Goal: Task Accomplishment & Management: Complete application form

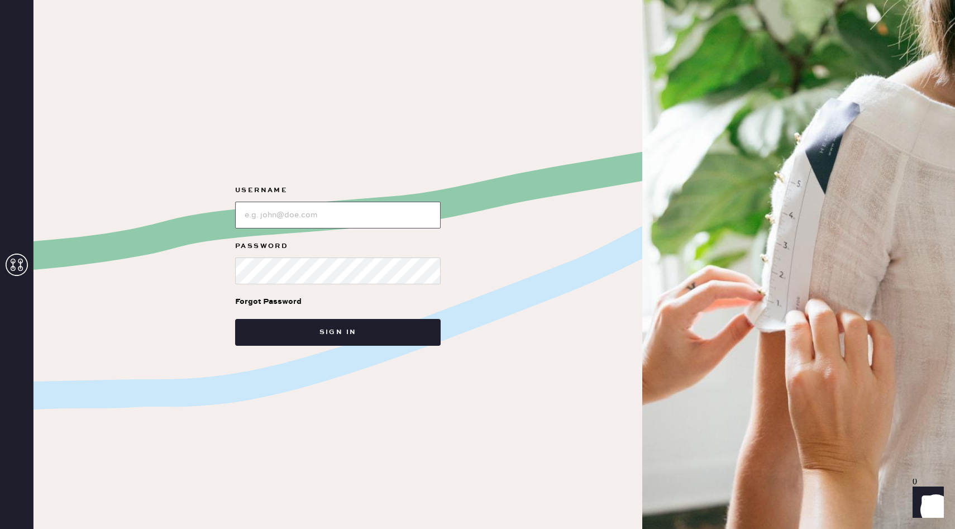
paste input "UN: reformationchestnuthill"
drag, startPoint x: 259, startPoint y: 217, endPoint x: 211, endPoint y: 213, distance: 48.2
click at [211, 213] on div "Username Password Forgot Password Sign in" at bounding box center [338, 264] width 609 height 529
click at [247, 218] on input "loginName" at bounding box center [337, 215] width 205 height 27
type input "reformationchestnuthill"
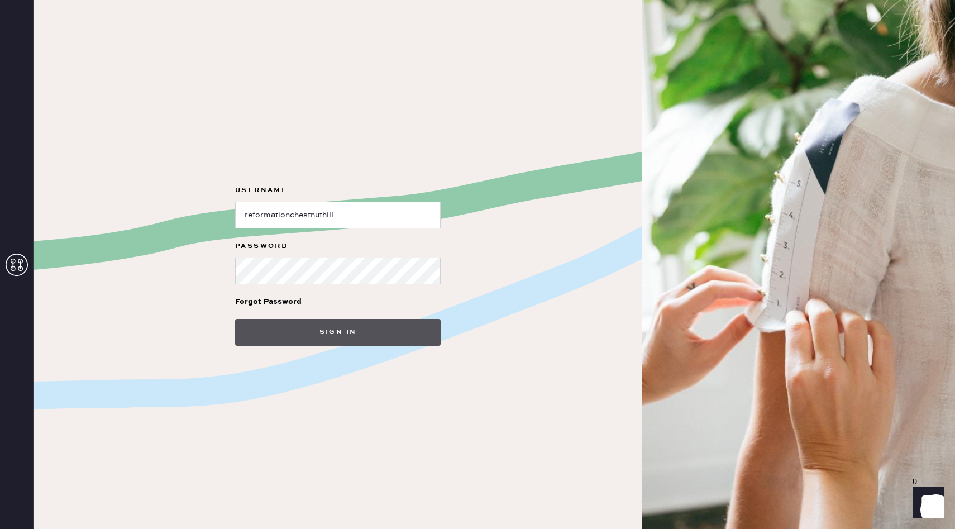
click at [366, 336] on button "Sign in" at bounding box center [337, 332] width 205 height 27
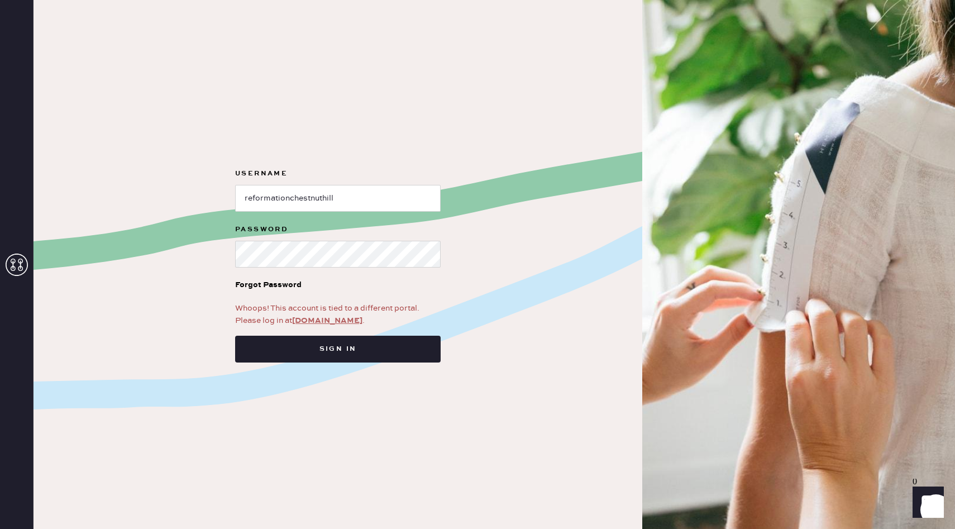
click at [336, 319] on link "app.hemster.co" at bounding box center [327, 320] width 70 height 10
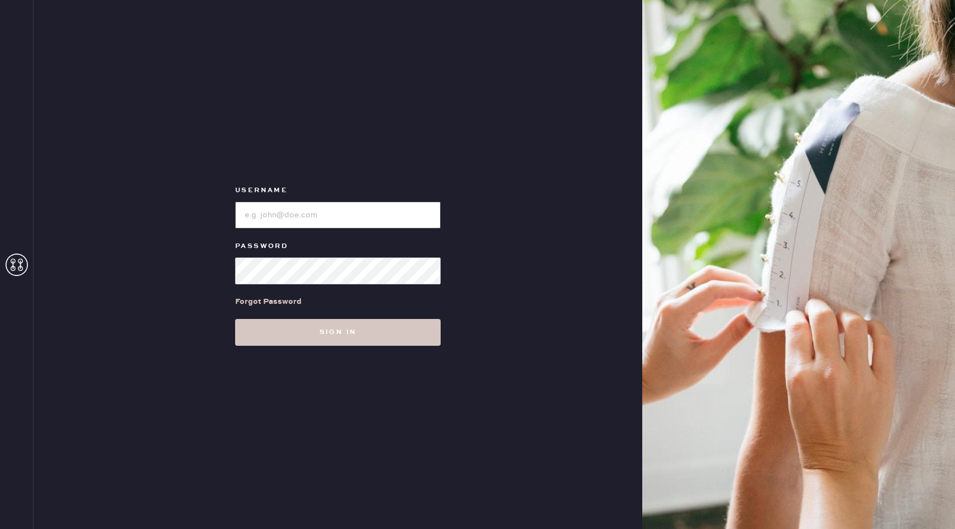
click at [342, 220] on input "loginName" at bounding box center [337, 215] width 205 height 27
click at [321, 207] on input "loginName" at bounding box center [337, 215] width 205 height 27
type input "reformationchestnuthill"
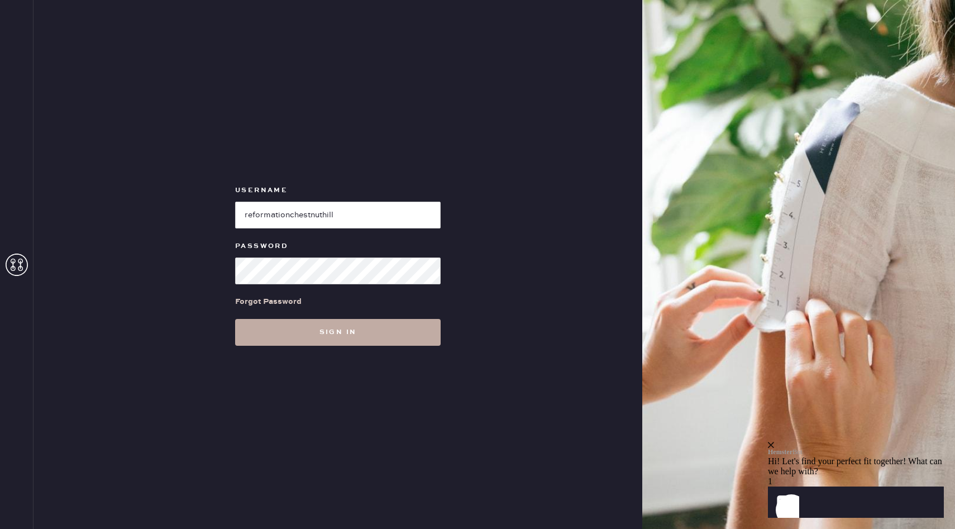
click at [335, 320] on button "Sign in" at bounding box center [337, 332] width 205 height 27
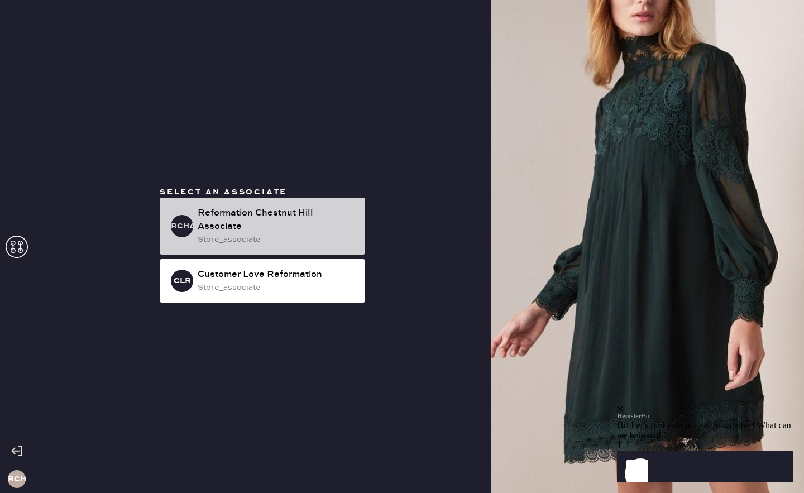
click at [310, 216] on div "Reformation Chestnut Hill Associate" at bounding box center [277, 220] width 159 height 27
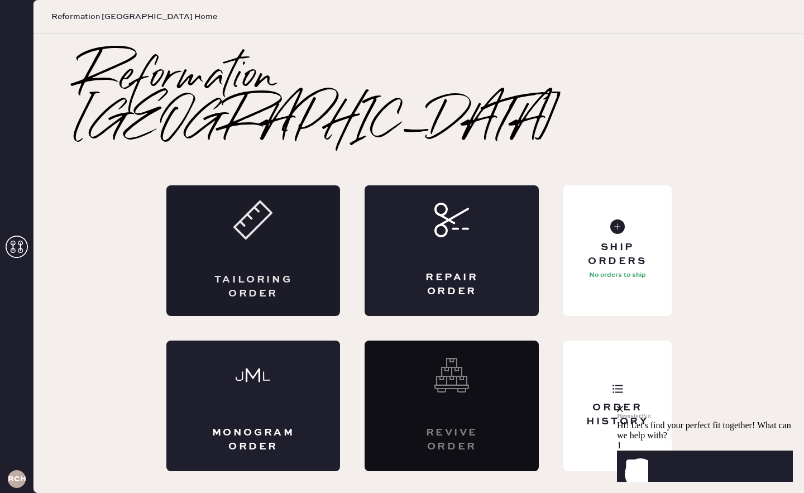
click at [305, 237] on div "Tailoring Order" at bounding box center [253, 250] width 174 height 131
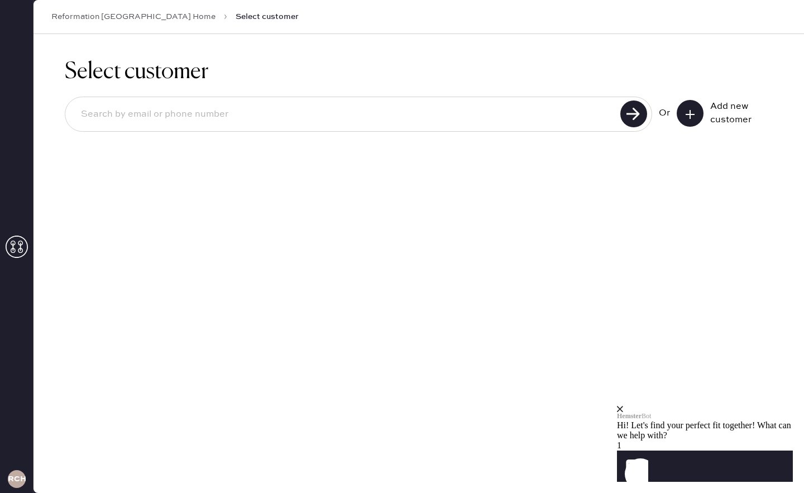
click at [686, 116] on icon at bounding box center [690, 114] width 11 height 11
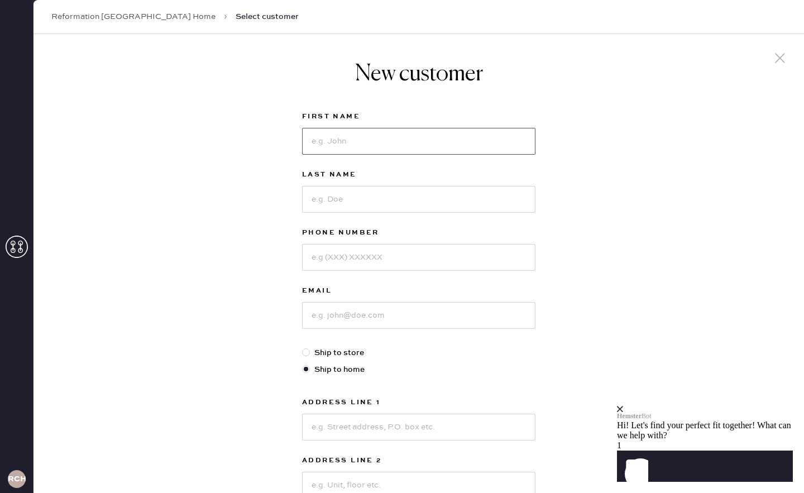
click at [425, 141] on input at bounding box center [418, 141] width 233 height 27
type input "[PERSON_NAME]"
click at [347, 195] on input at bounding box center [418, 199] width 233 height 27
type input "[PERSON_NAME]"
click at [336, 265] on input at bounding box center [418, 257] width 233 height 27
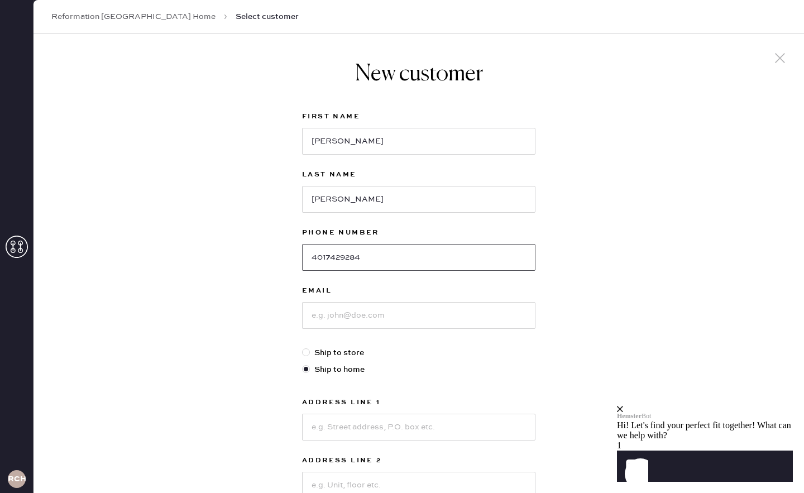
type input "4017429284"
click at [381, 315] on input at bounding box center [418, 315] width 233 height 27
paste input "[PERSON_NAME][EMAIL_ADDRESS][PERSON_NAME][DOMAIN_NAME]"
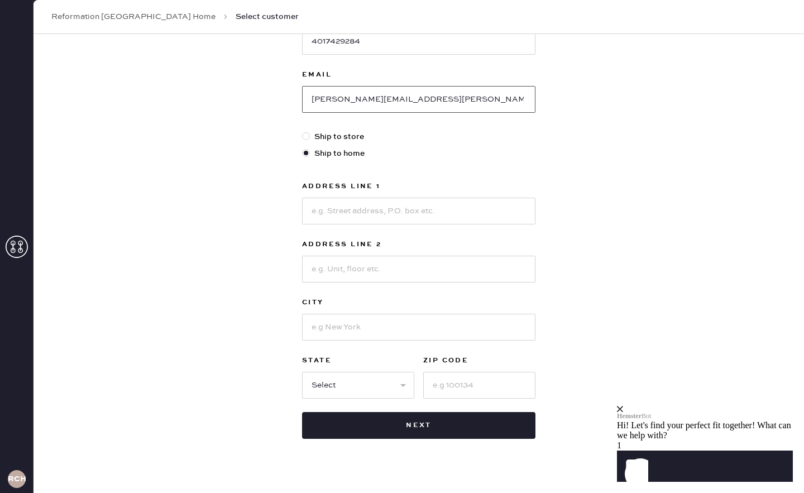
scroll to position [227, 0]
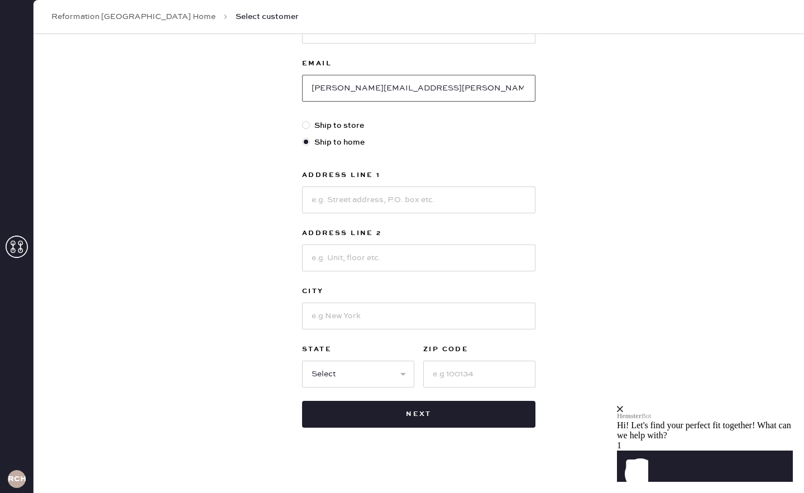
type input "[PERSON_NAME][EMAIL_ADDRESS][PERSON_NAME][DOMAIN_NAME]"
click at [377, 202] on input at bounding box center [418, 199] width 233 height 27
type input "[STREET_ADDRESS]"
click at [437, 263] on input at bounding box center [418, 258] width 233 height 27
type input "unit 2"
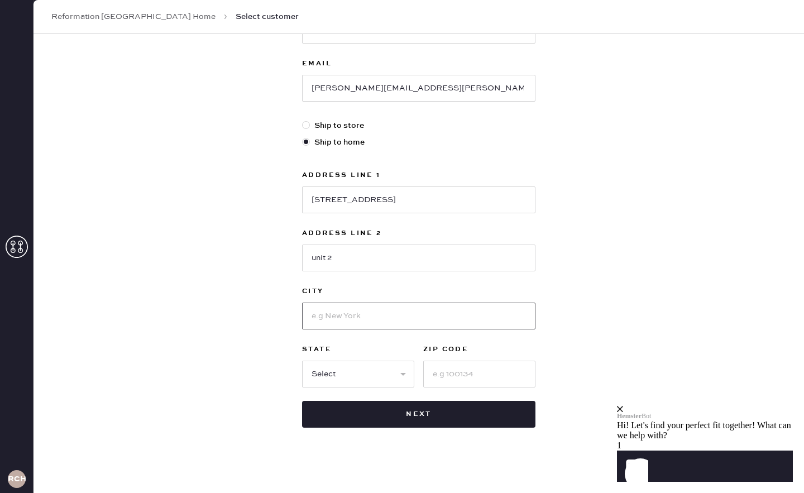
click at [329, 322] on input at bounding box center [418, 316] width 233 height 27
type input "Waltham"
click at [365, 382] on select "Select AK AL AR AZ CA CO CT [GEOGRAPHIC_DATA] DE FL [GEOGRAPHIC_DATA] HI [GEOGR…" at bounding box center [358, 374] width 112 height 27
select select "MA"
click at [302, 361] on select "Select AK AL AR AZ CA CO CT [GEOGRAPHIC_DATA] DE FL [GEOGRAPHIC_DATA] HI [GEOGR…" at bounding box center [358, 374] width 112 height 27
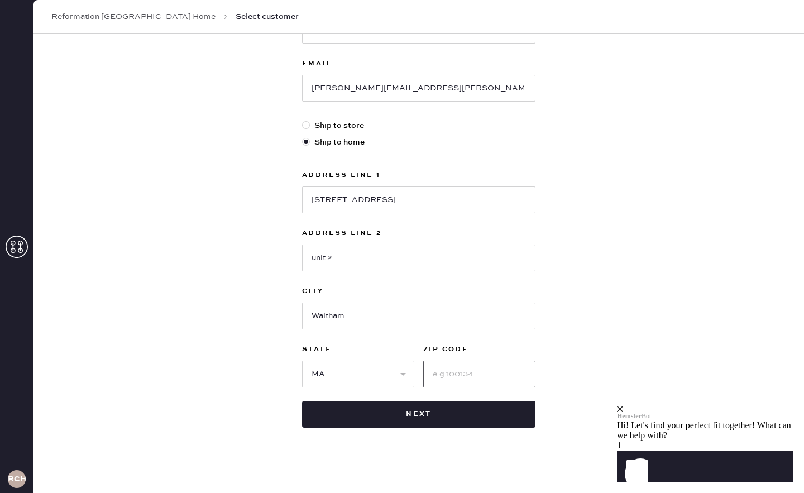
click at [461, 377] on input at bounding box center [479, 374] width 112 height 27
type input "02453"
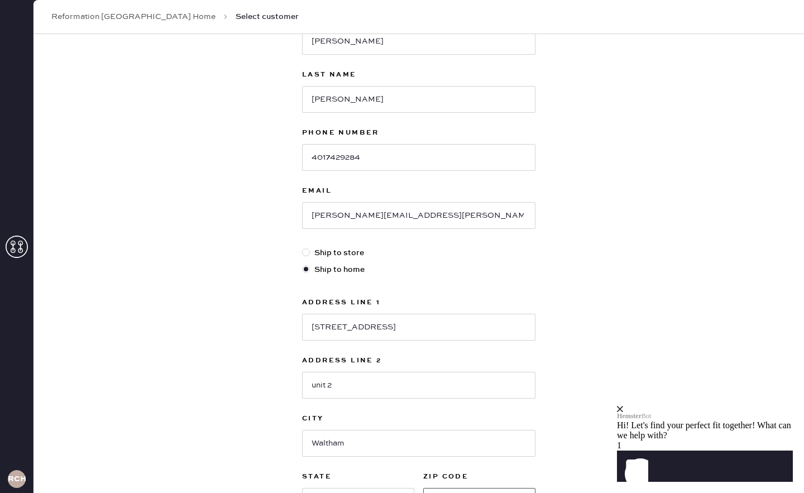
scroll to position [233, 0]
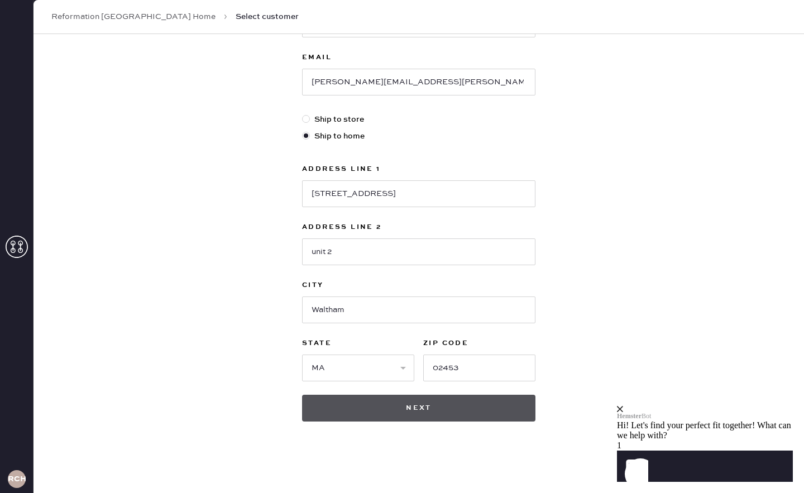
click at [378, 409] on button "Next" at bounding box center [418, 408] width 233 height 27
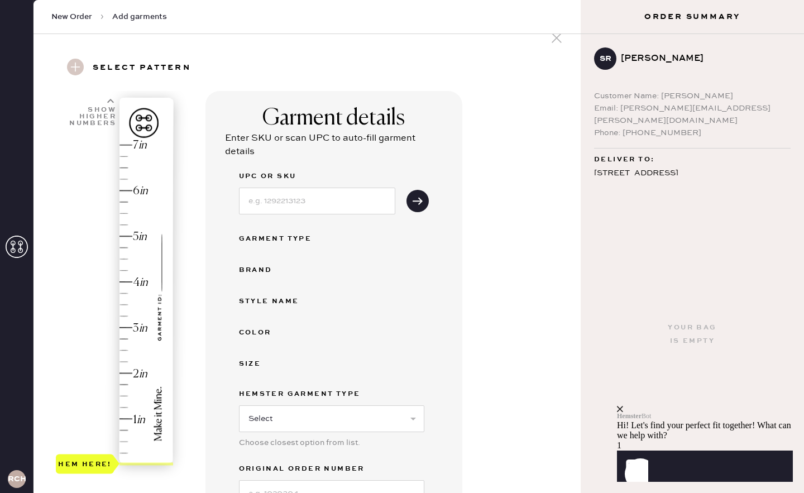
scroll to position [43, 0]
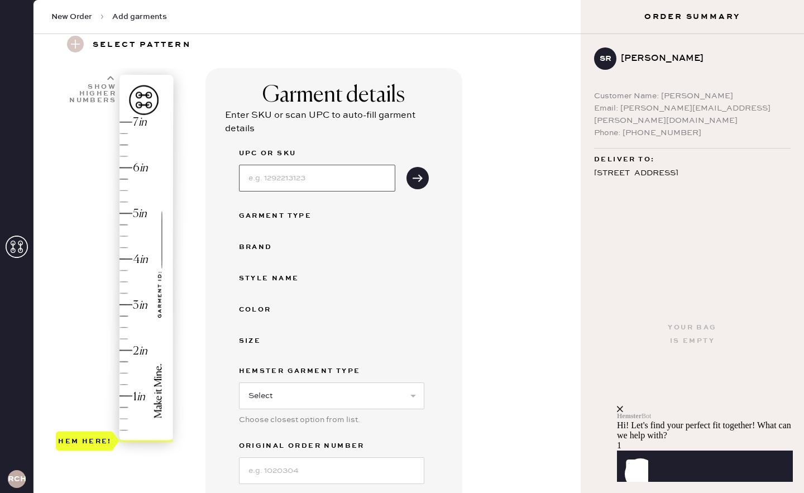
click at [342, 179] on input at bounding box center [317, 178] width 156 height 27
click at [265, 176] on input at bounding box center [317, 178] width 156 height 27
paste input "1316834BLK0XS"
type input "1316834BLK0XS"
click at [406, 167] on button "submit" at bounding box center [417, 178] width 22 height 22
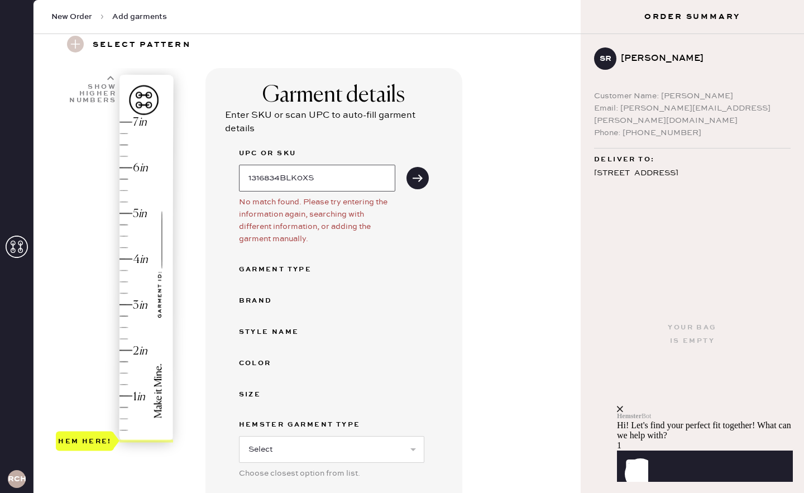
click at [343, 184] on input "1316834BLK0XS" at bounding box center [317, 178] width 156 height 27
click at [406, 167] on button "submit" at bounding box center [417, 178] width 22 height 22
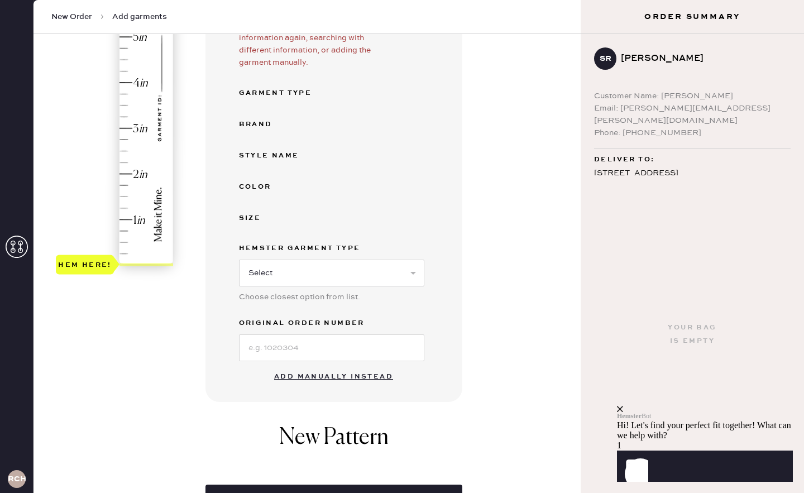
scroll to position [236, 0]
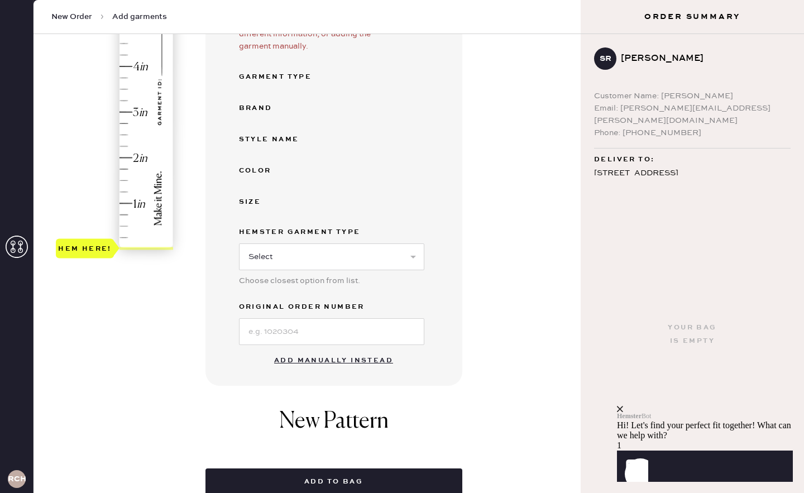
click at [317, 361] on button "Add manually instead" at bounding box center [333, 361] width 132 height 22
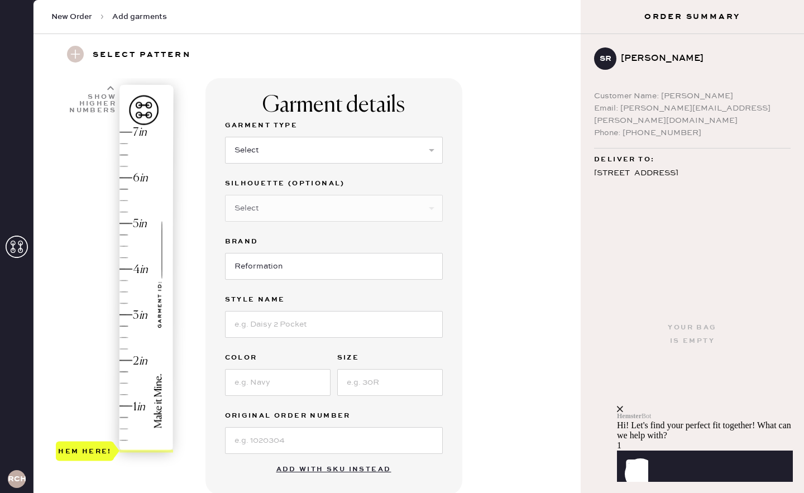
scroll to position [29, 0]
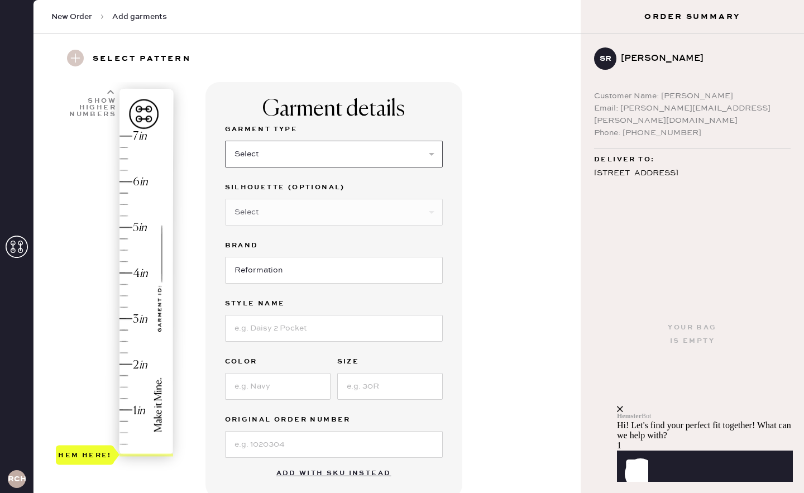
click at [304, 154] on select "Select Basic Skirt Jeans Leggings Pants Shorts Basic Sleeved Dress Basic Sleeve…" at bounding box center [334, 154] width 218 height 27
select select "7"
click at [225, 141] on select "Select Basic Skirt Jeans Leggings Pants Shorts Basic Sleeved Dress Basic Sleeve…" at bounding box center [334, 154] width 218 height 27
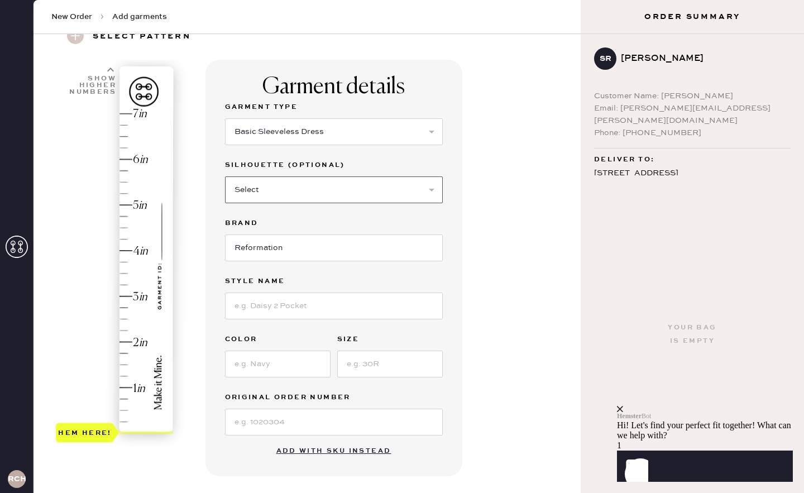
click at [275, 195] on select "Select Maxi Dress Midi Dress Mini Dress Other" at bounding box center [334, 189] width 218 height 27
select select "31"
click at [225, 176] on select "Select Maxi Dress Midi Dress Mini Dress Other" at bounding box center [334, 189] width 218 height 27
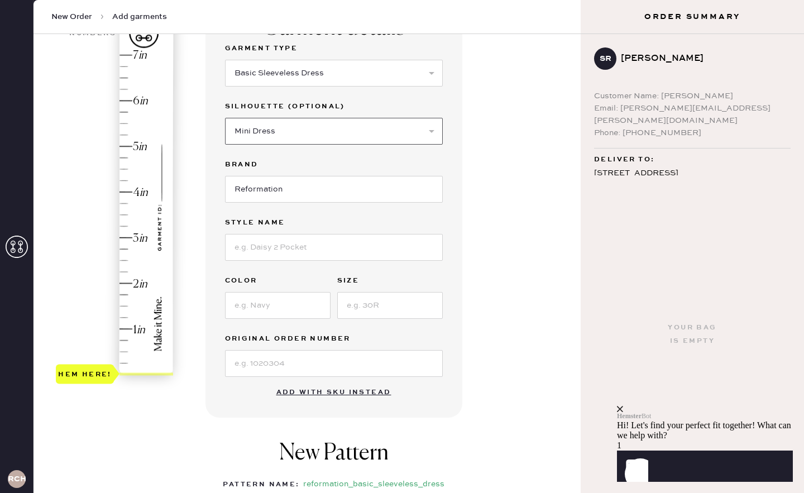
scroll to position [112, 0]
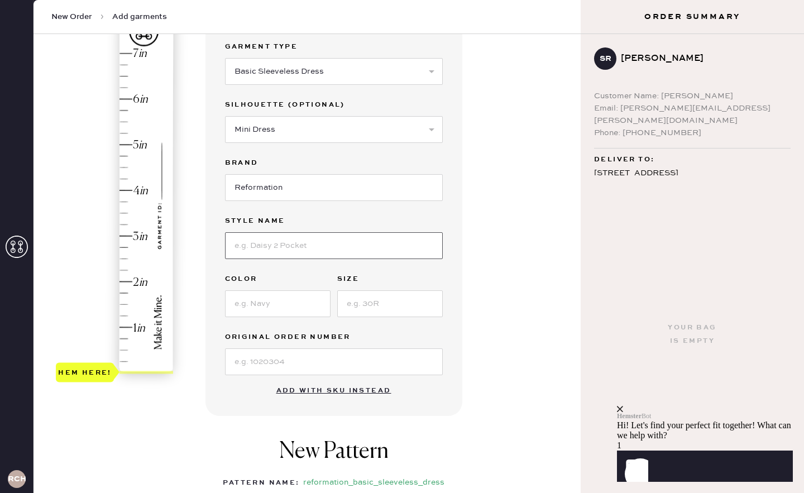
click at [275, 253] on input at bounding box center [334, 245] width 218 height 27
type input "[PERSON_NAME] Dress"
click at [281, 307] on input at bounding box center [278, 303] width 106 height 27
type input "black"
click at [384, 309] on input at bounding box center [390, 303] width 106 height 27
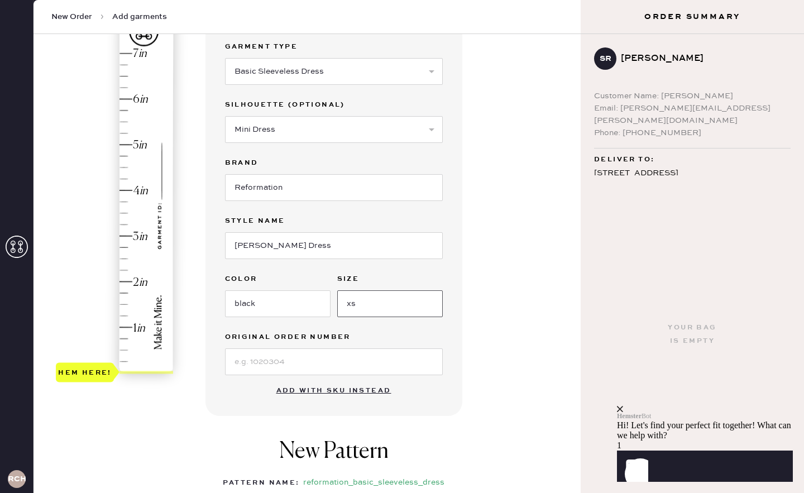
type input "xs"
click at [304, 365] on input at bounding box center [334, 361] width 218 height 27
paste input "#S29086527"
type input "#S29086527"
type input "2"
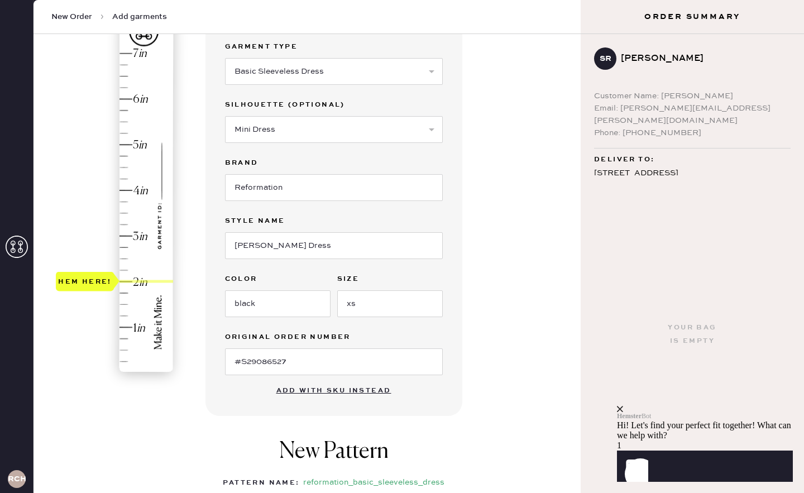
click at [125, 281] on div "Hem here!" at bounding box center [115, 213] width 119 height 329
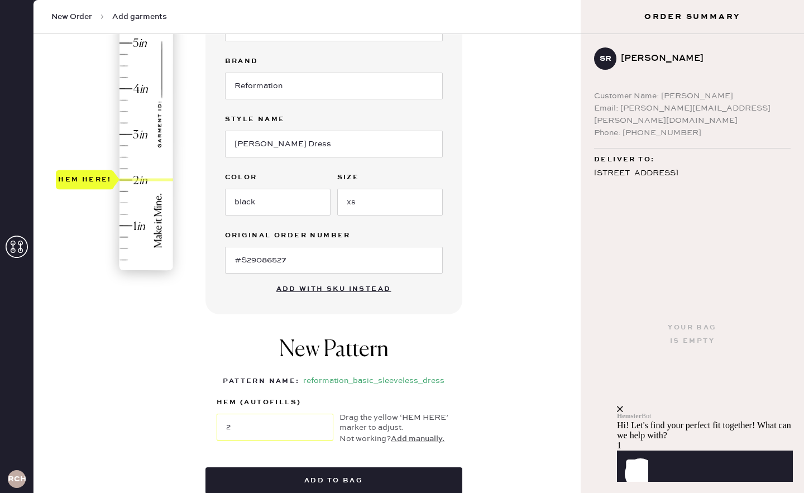
scroll to position [234, 0]
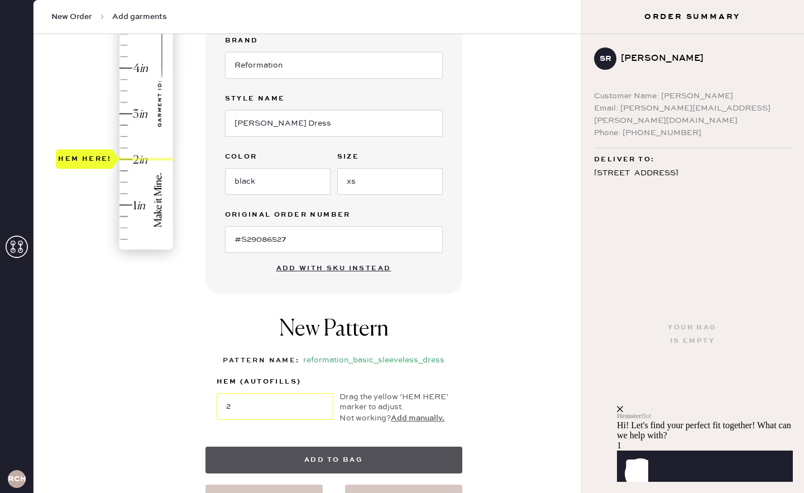
click at [344, 462] on button "Add to bag" at bounding box center [333, 460] width 257 height 27
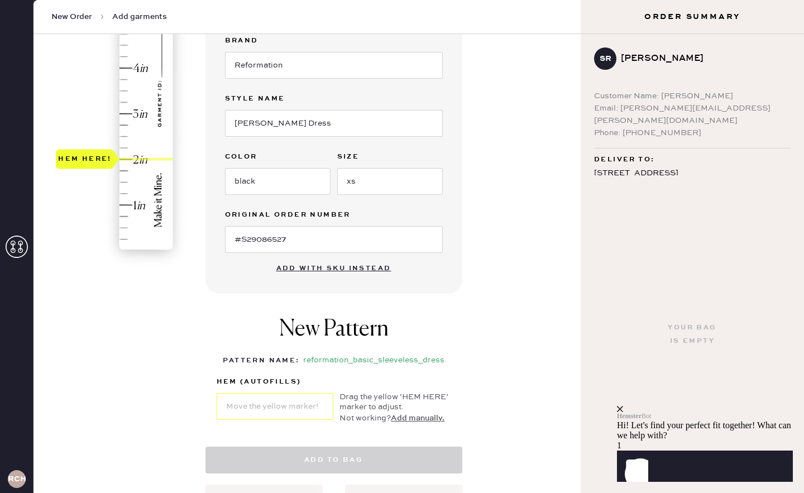
select select "7"
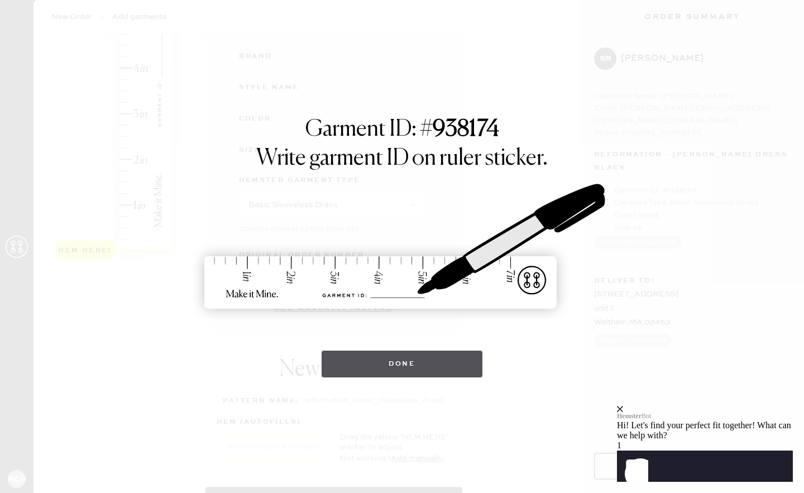
click at [414, 370] on button "Done" at bounding box center [402, 364] width 161 height 27
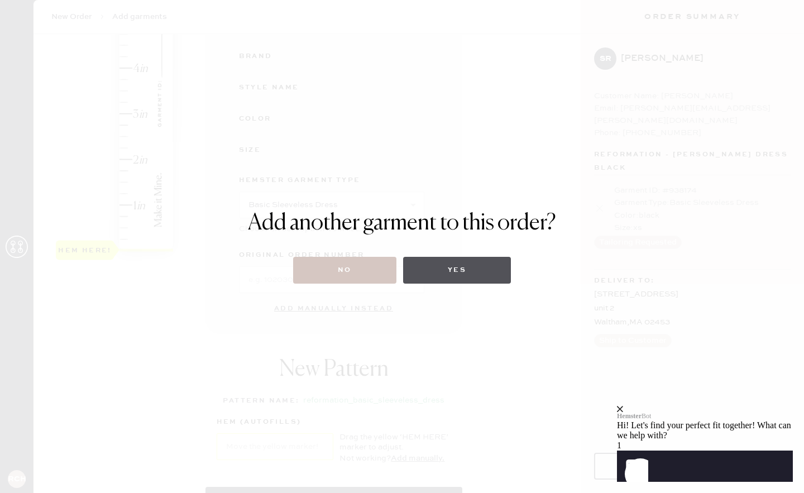
click at [444, 279] on button "Yes" at bounding box center [457, 270] width 108 height 27
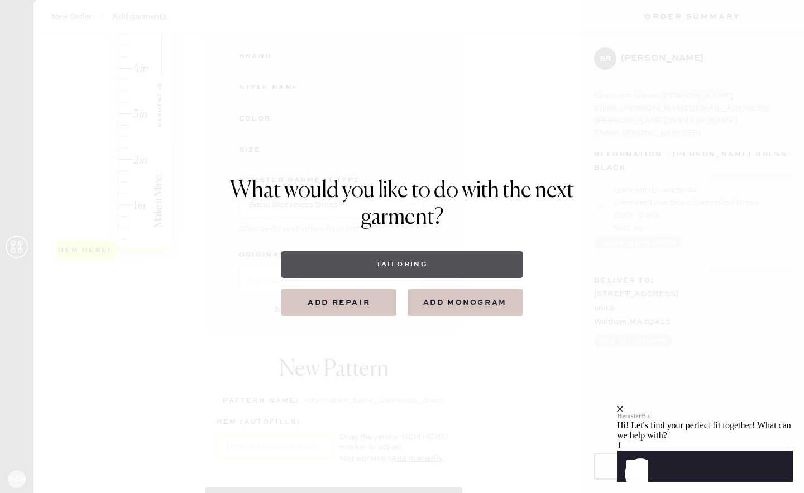
click at [394, 272] on button "Tailoring" at bounding box center [401, 264] width 241 height 27
select select
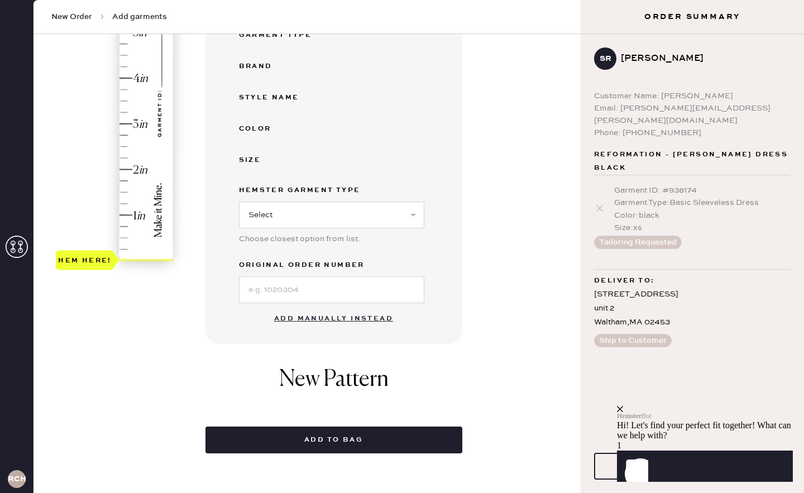
scroll to position [228, 0]
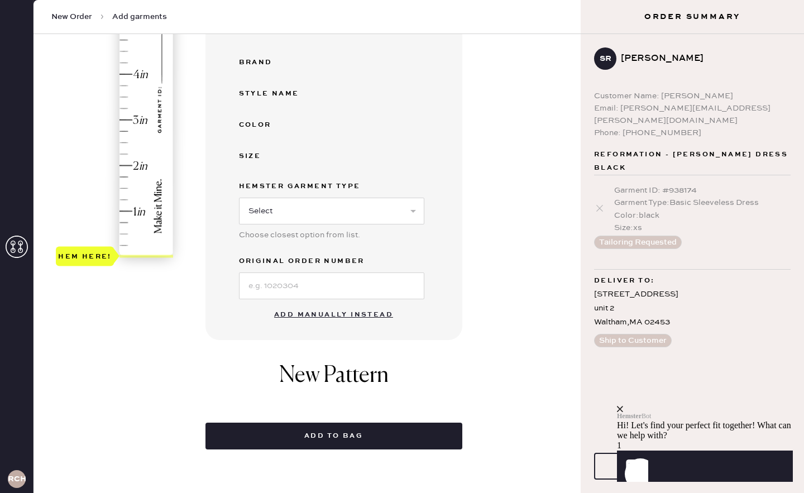
click at [315, 315] on button "Add manually instead" at bounding box center [333, 315] width 132 height 22
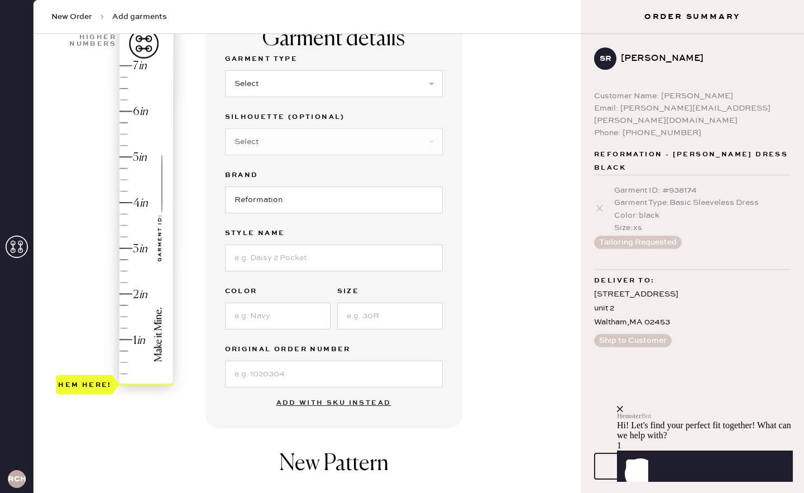
scroll to position [70, 0]
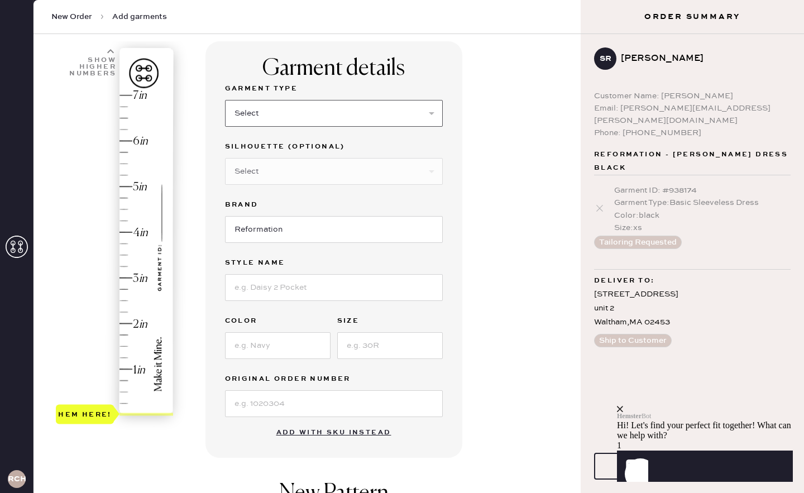
click at [329, 111] on select "Select Basic Skirt Jeans Leggings Pants Shorts Basic Sleeved Dress Basic Sleeve…" at bounding box center [334, 113] width 218 height 27
select select "7"
click at [225, 100] on select "Select Basic Skirt Jeans Leggings Pants Shorts Basic Sleeved Dress Basic Sleeve…" at bounding box center [334, 113] width 218 height 27
click at [260, 178] on select "Select Maxi Dress Midi Dress Mini Dress Other" at bounding box center [334, 171] width 218 height 27
select select "31"
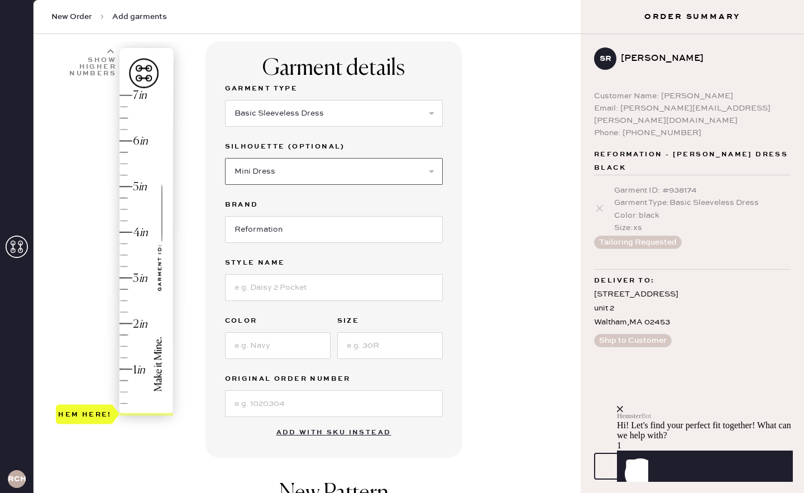
click at [225, 158] on select "Select Maxi Dress Midi Dress Mini Dress Other" at bounding box center [334, 171] width 218 height 27
click at [303, 293] on input at bounding box center [334, 287] width 218 height 27
type input "Nataly Knit Dress"
click at [272, 346] on input at bounding box center [278, 345] width 106 height 27
type input "black"
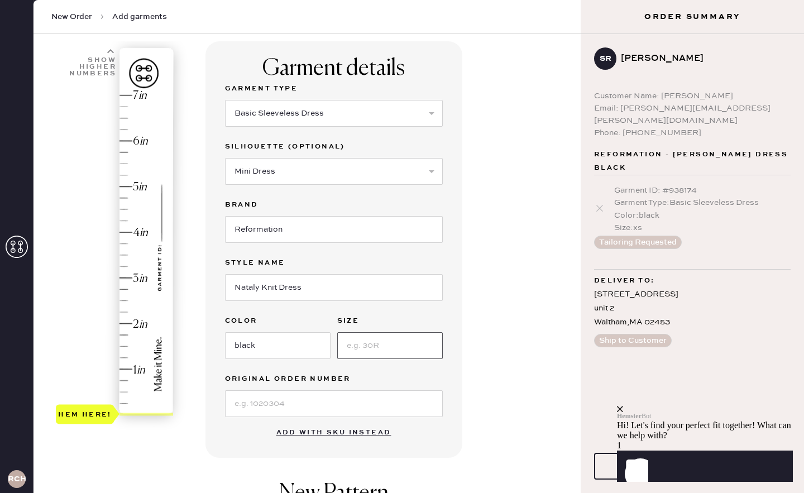
click at [375, 348] on input at bounding box center [390, 345] width 106 height 27
type input "XS"
click at [283, 406] on input at bounding box center [334, 403] width 218 height 27
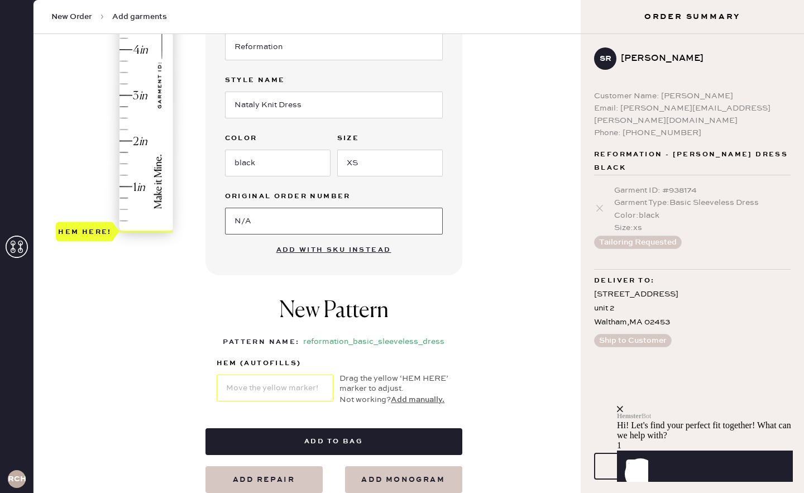
scroll to position [205, 0]
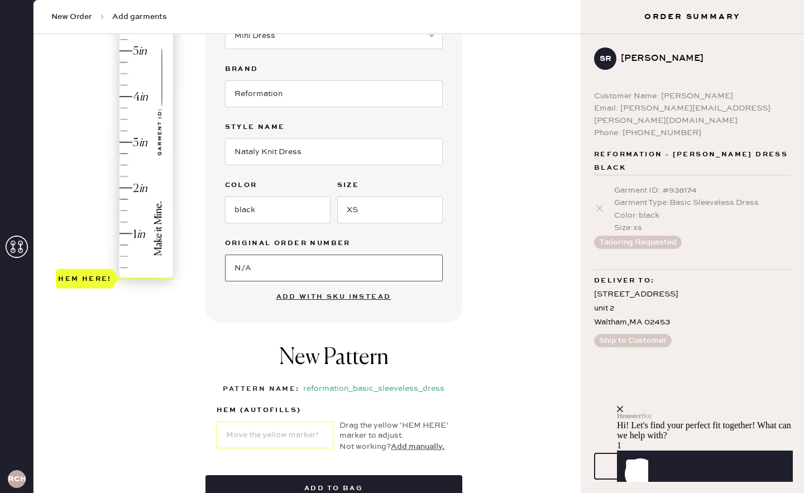
type input "N/A"
type input "2.75"
click at [126, 151] on div "Hem here!" at bounding box center [115, 119] width 119 height 329
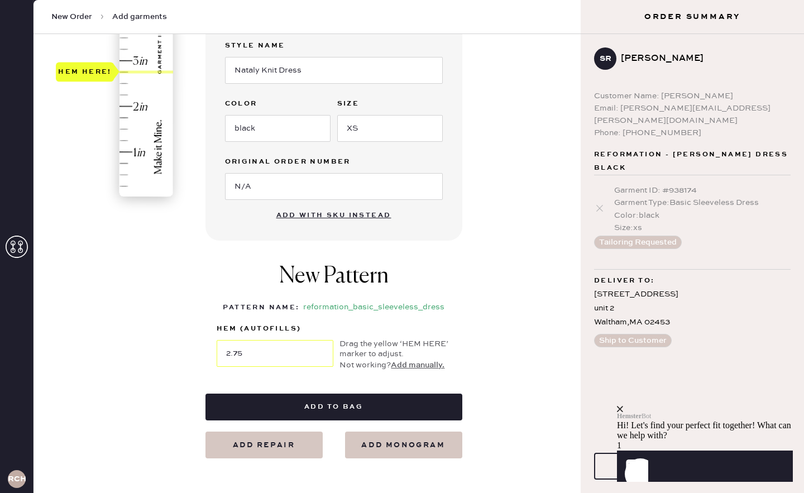
scroll to position [292, 0]
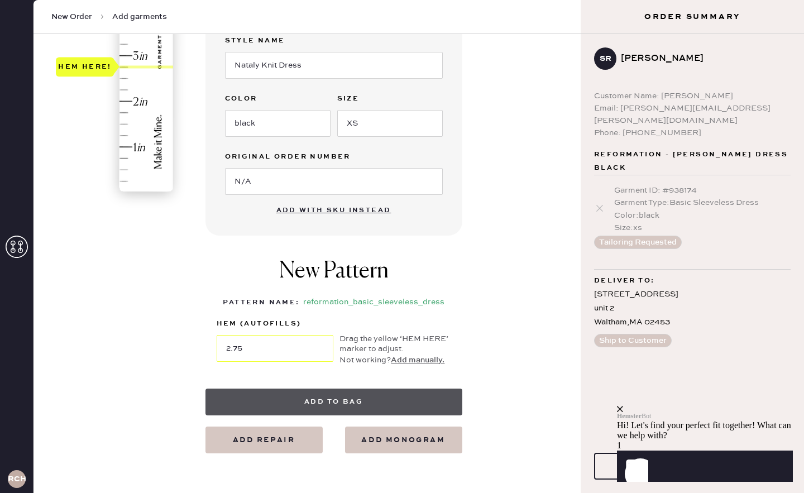
click at [384, 407] on button "Add to bag" at bounding box center [333, 402] width 257 height 27
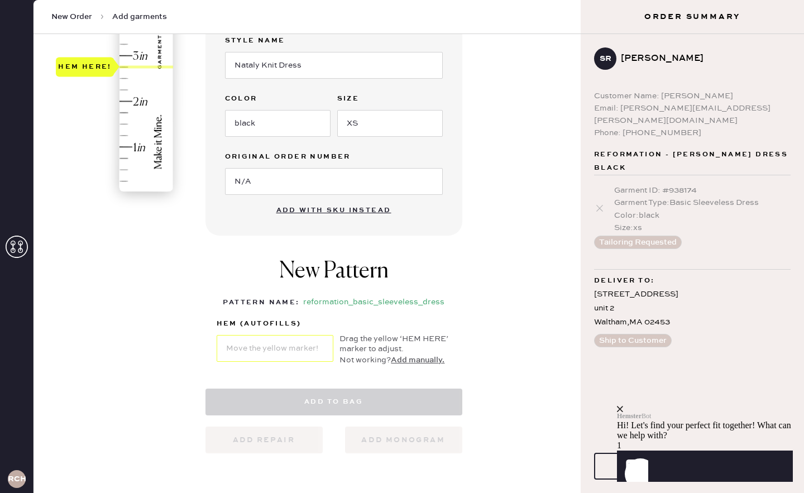
select select "7"
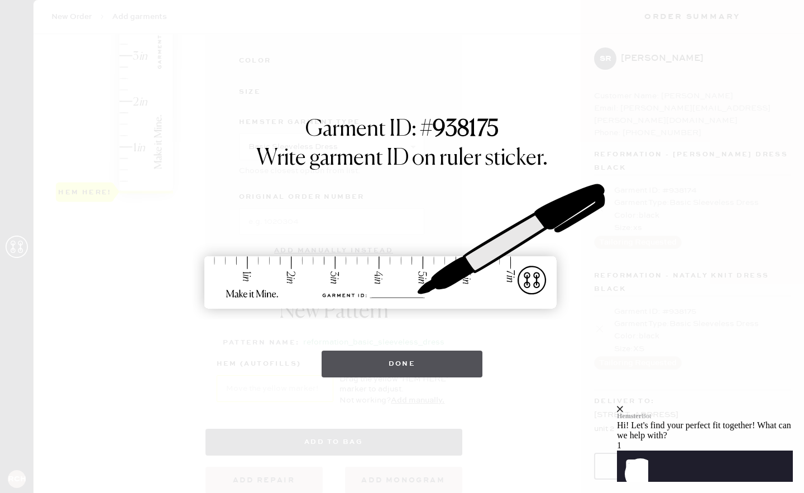
click at [385, 369] on button "Done" at bounding box center [402, 364] width 161 height 27
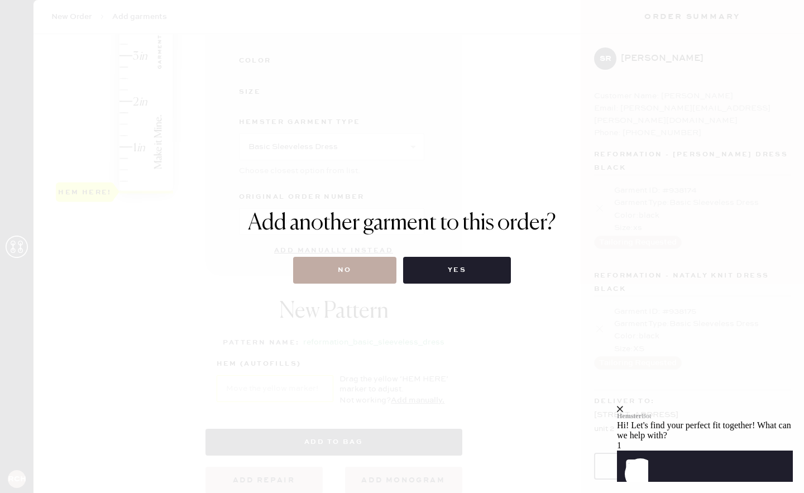
click at [337, 276] on button "No" at bounding box center [344, 270] width 103 height 27
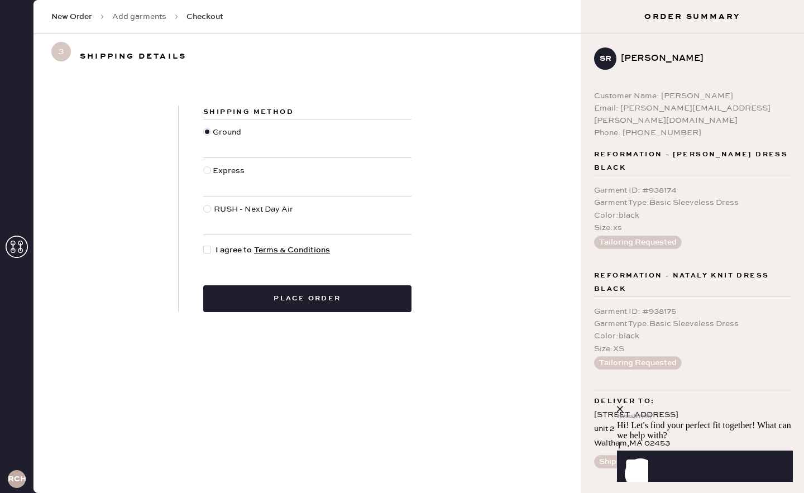
click at [211, 254] on div at bounding box center [209, 250] width 12 height 12
click at [204, 245] on input "I agree to Terms & Conditions" at bounding box center [203, 244] width 1 height 1
checkbox input "true"
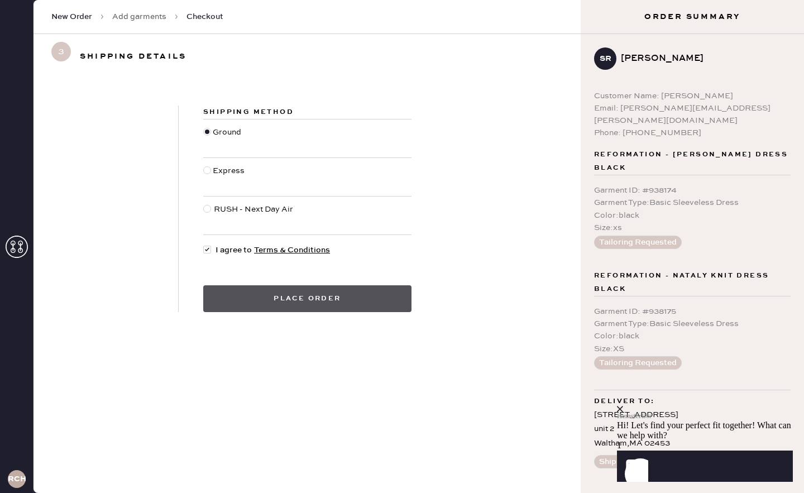
click at [338, 301] on button "Place order" at bounding box center [307, 298] width 208 height 27
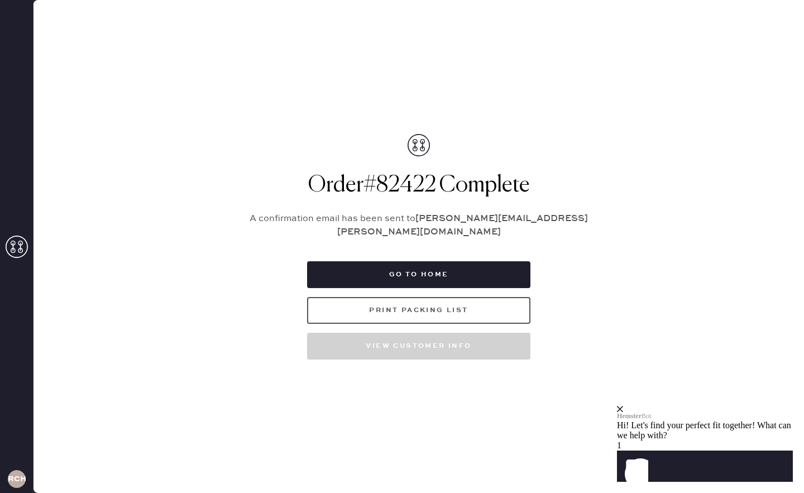
click at [405, 307] on button "Print Packing List" at bounding box center [418, 310] width 223 height 27
click at [342, 303] on button "Print Packing List" at bounding box center [418, 310] width 223 height 27
